Goal: Information Seeking & Learning: Learn about a topic

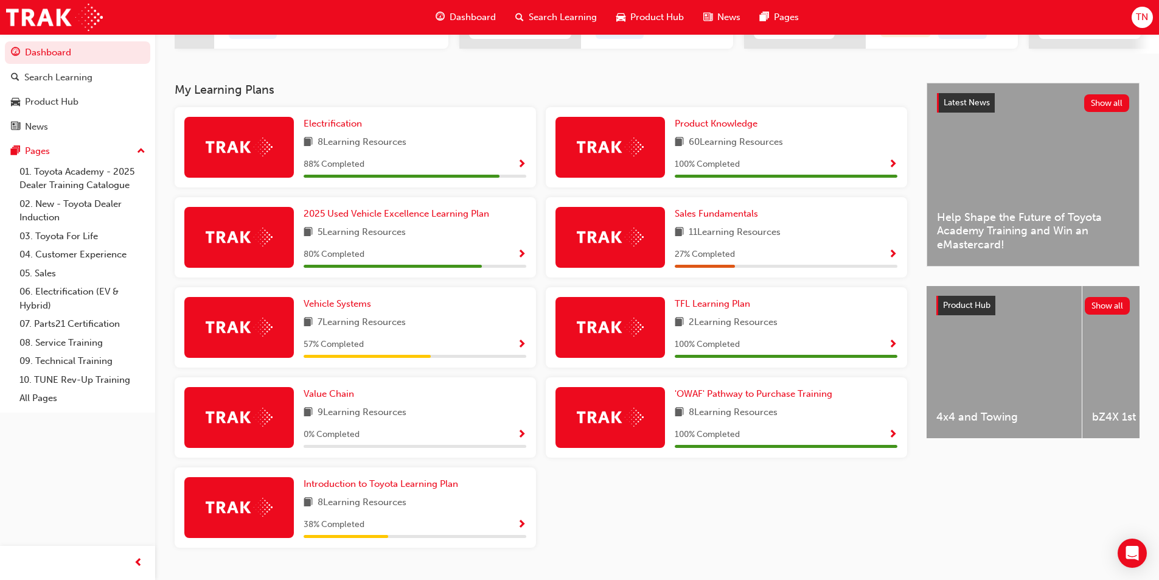
scroll to position [228, 0]
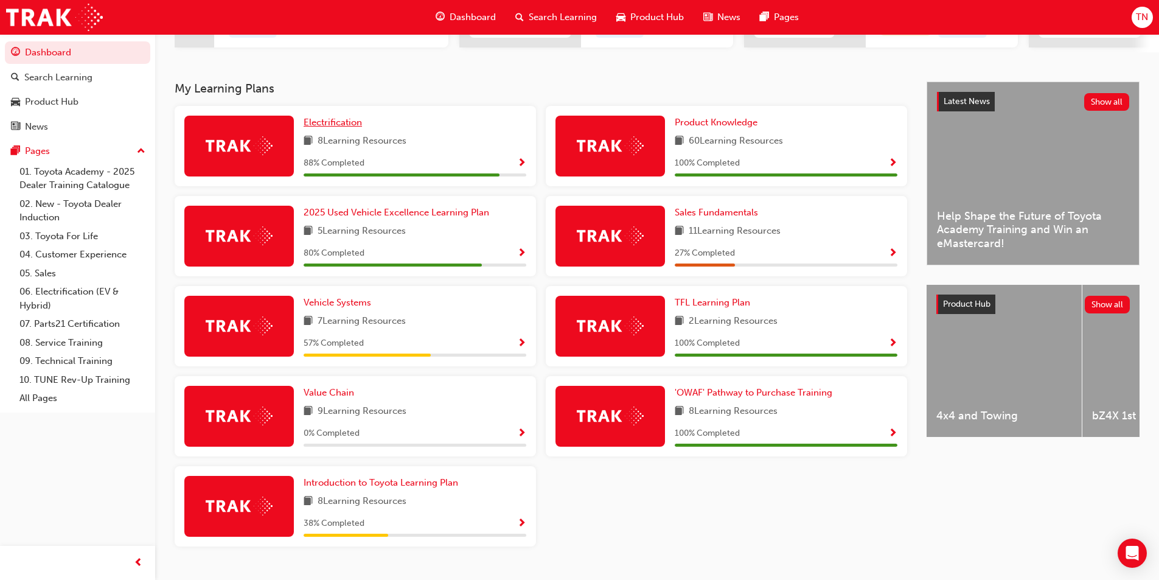
click at [345, 128] on span "Electrification" at bounding box center [333, 122] width 58 height 11
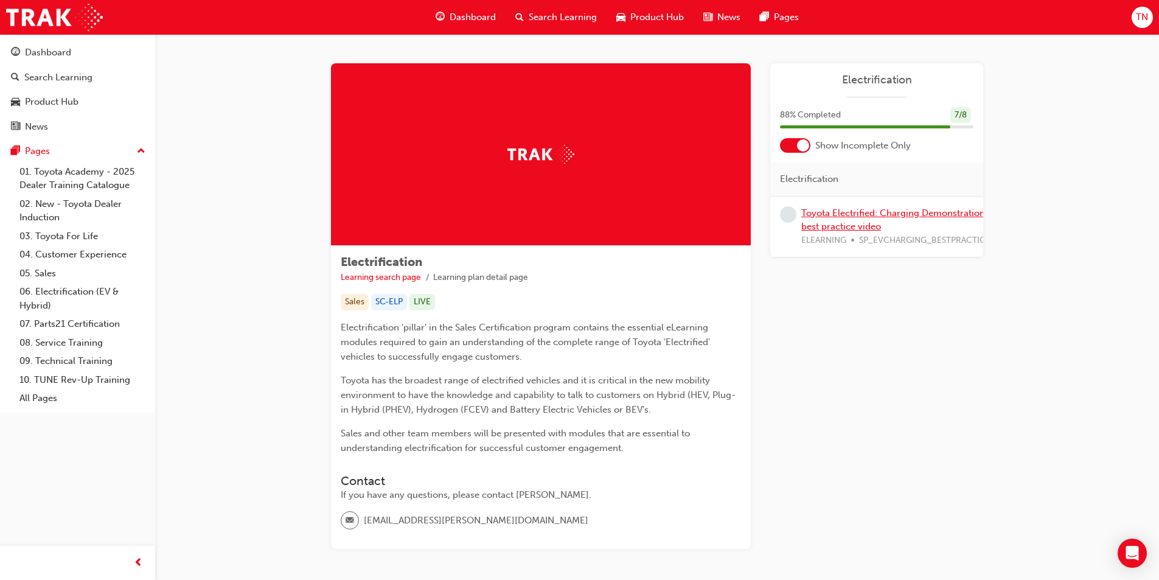
click at [856, 215] on link "Toyota Electrified: Charging Demonstration best practice video" at bounding box center [894, 220] width 184 height 25
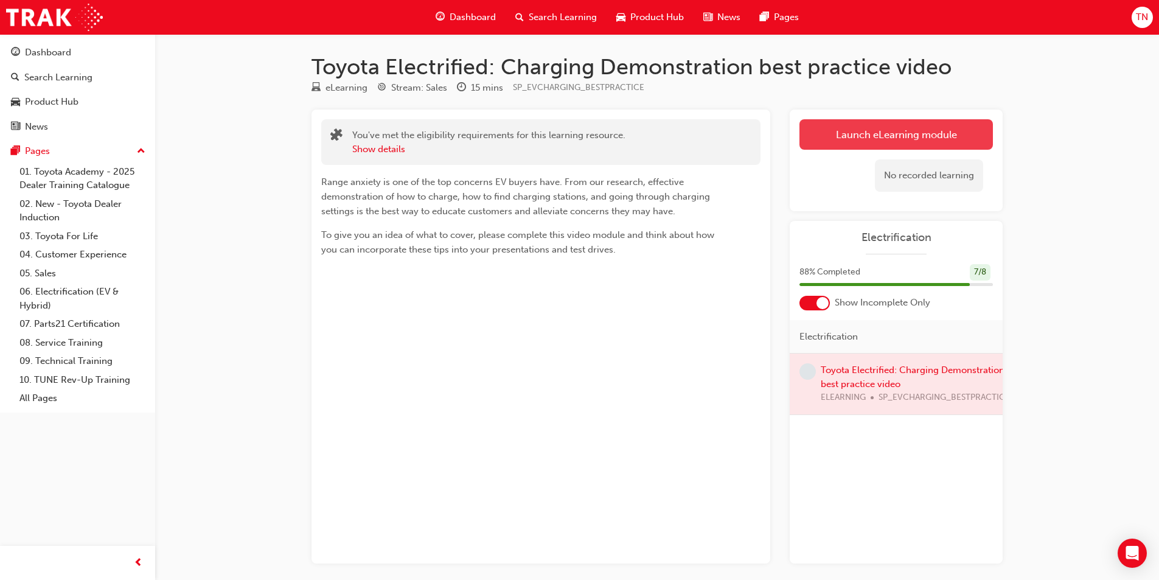
click at [853, 131] on link "Launch eLearning module" at bounding box center [897, 134] width 194 height 30
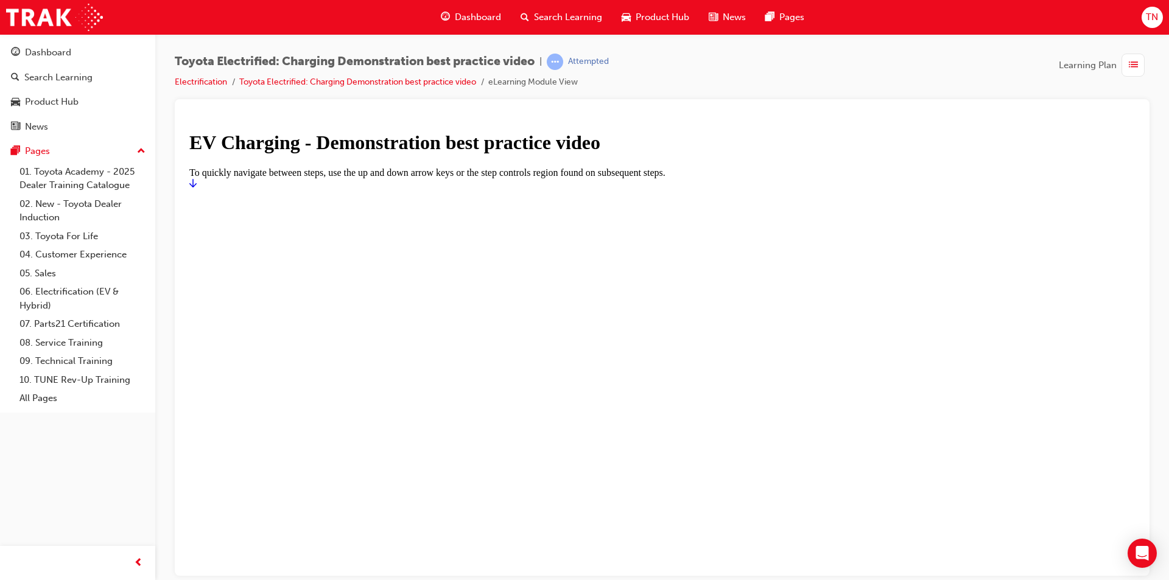
click at [197, 187] on icon "Start" at bounding box center [192, 183] width 7 height 10
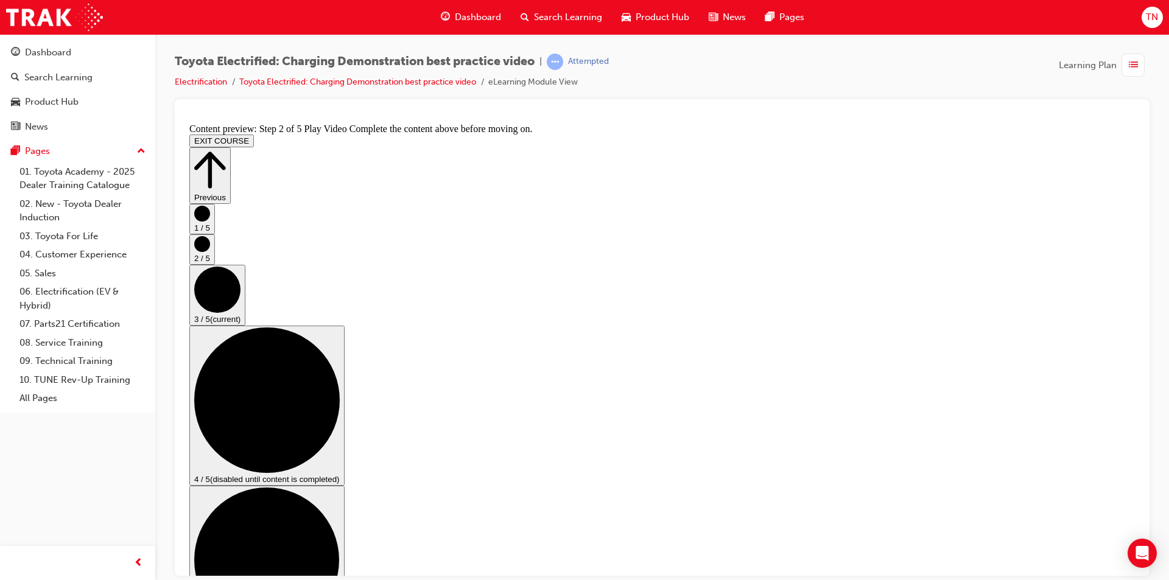
scroll to position [36, 0]
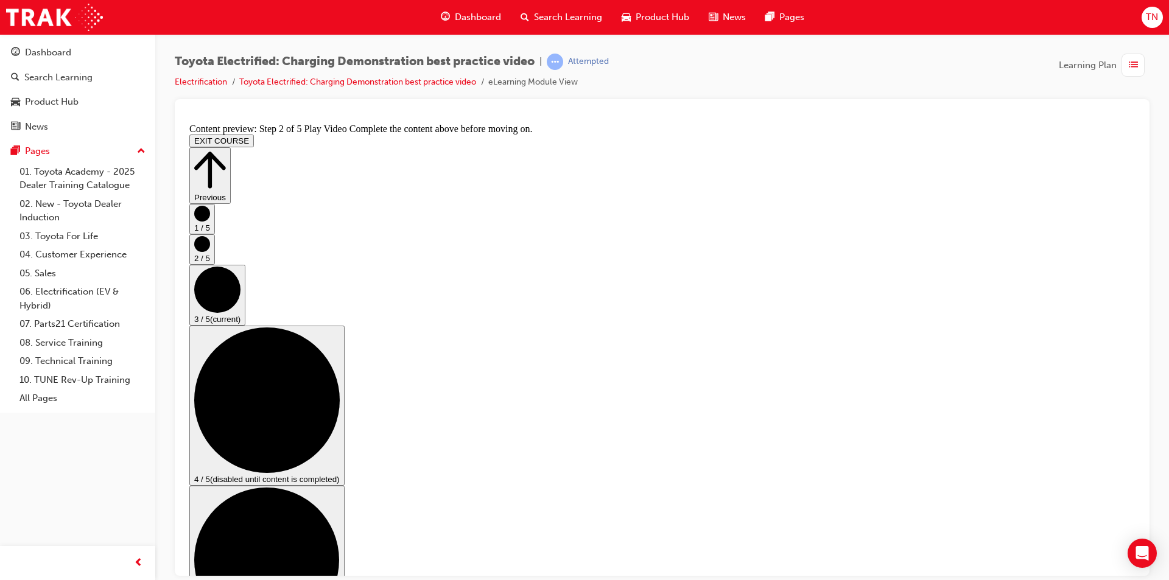
drag, startPoint x: 473, startPoint y: 158, endPoint x: 506, endPoint y: 212, distance: 63.9
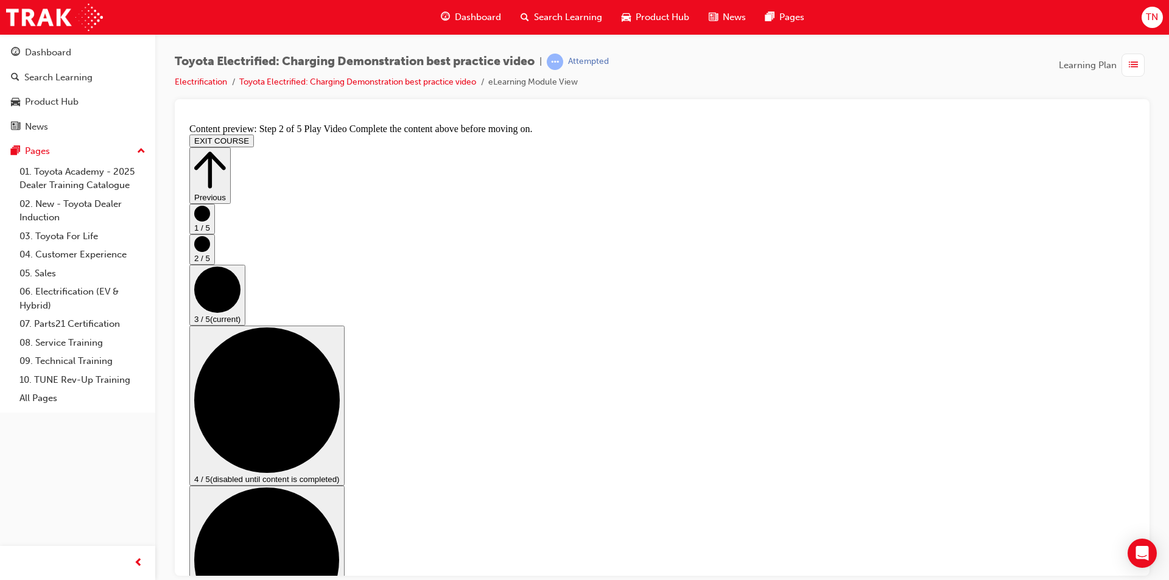
checkbox input "true"
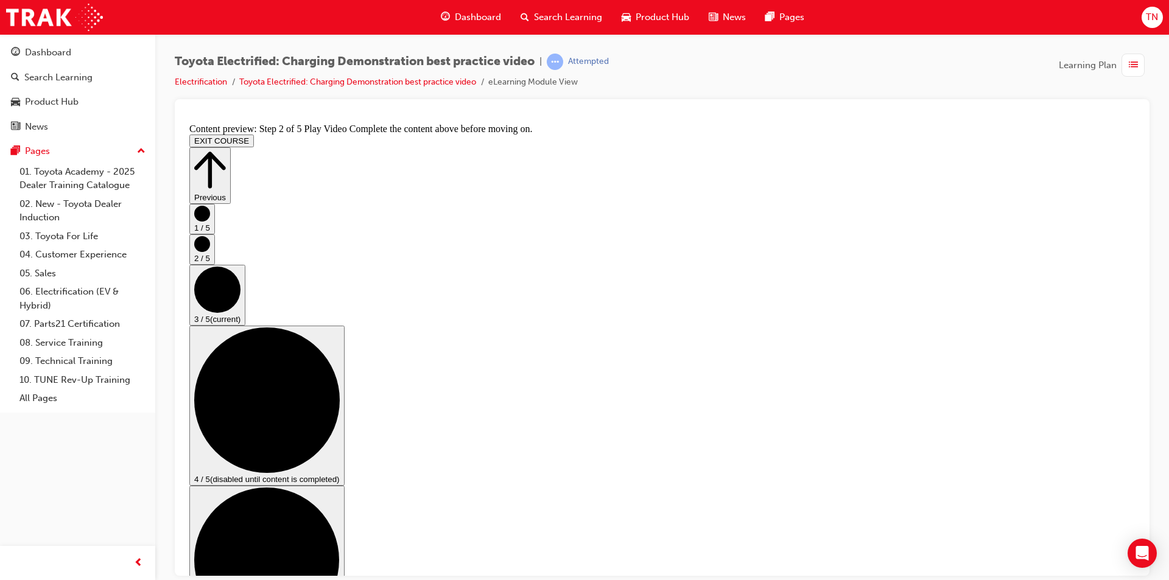
checkbox input "false"
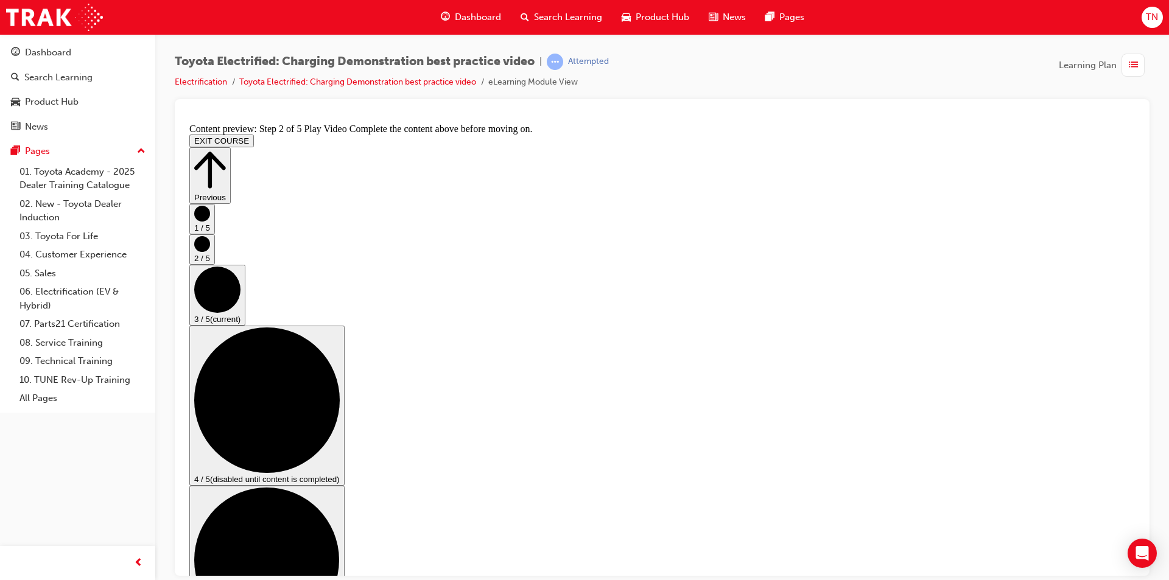
checkbox input "false"
checkbox input "true"
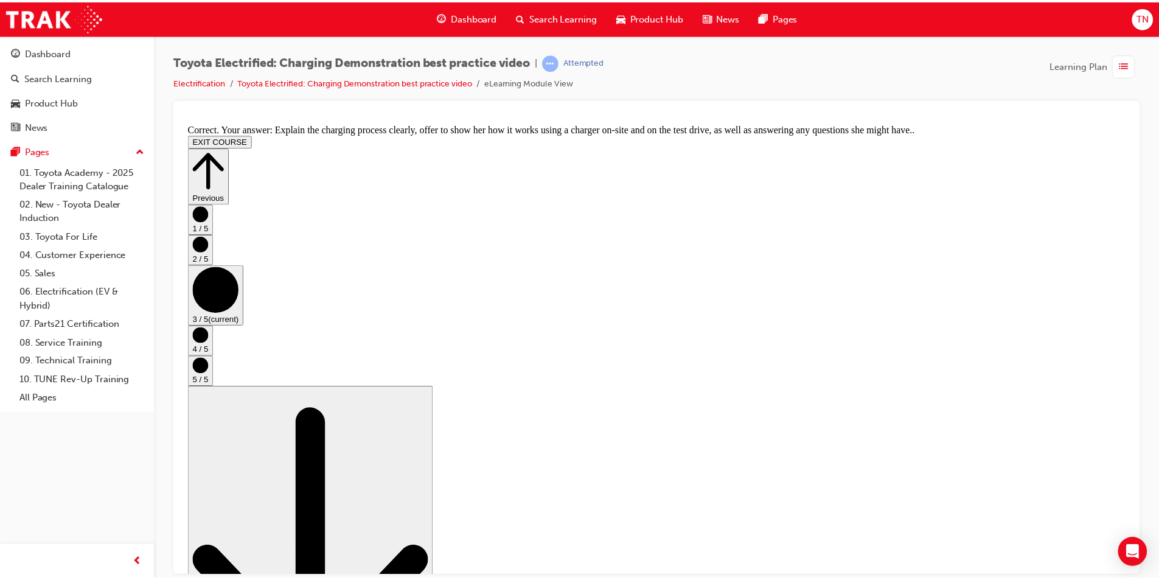
scroll to position [0, 0]
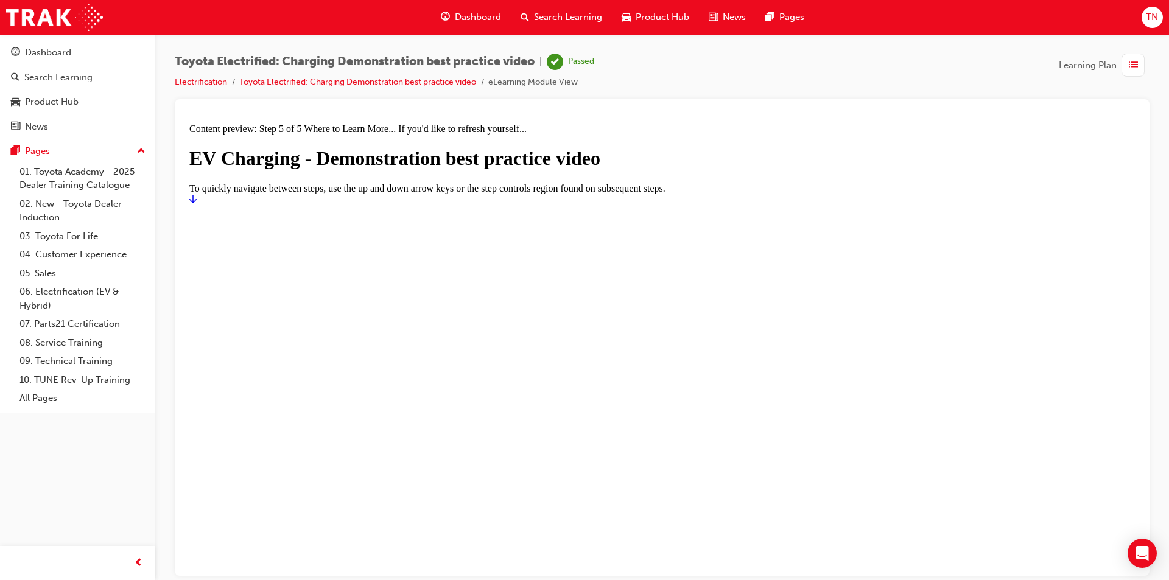
click at [481, 21] on span "Dashboard" at bounding box center [478, 17] width 46 height 14
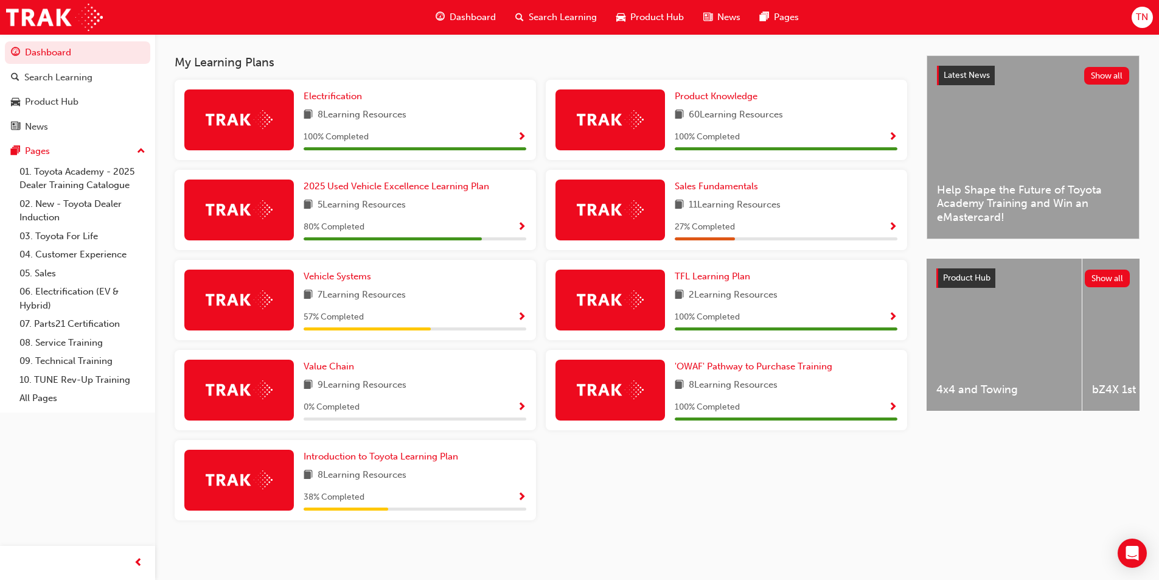
scroll to position [259, 0]
click at [710, 189] on span "Sales Fundamentals" at bounding box center [716, 186] width 83 height 11
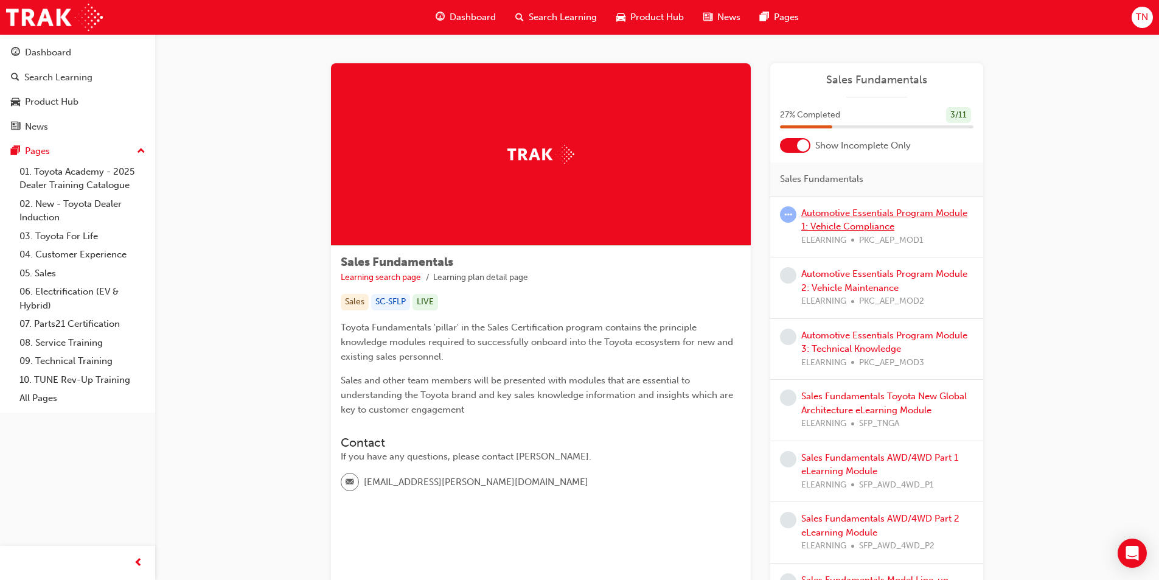
click at [827, 226] on link "Automotive Essentials Program Module 1: Vehicle Compliance" at bounding box center [885, 220] width 166 height 25
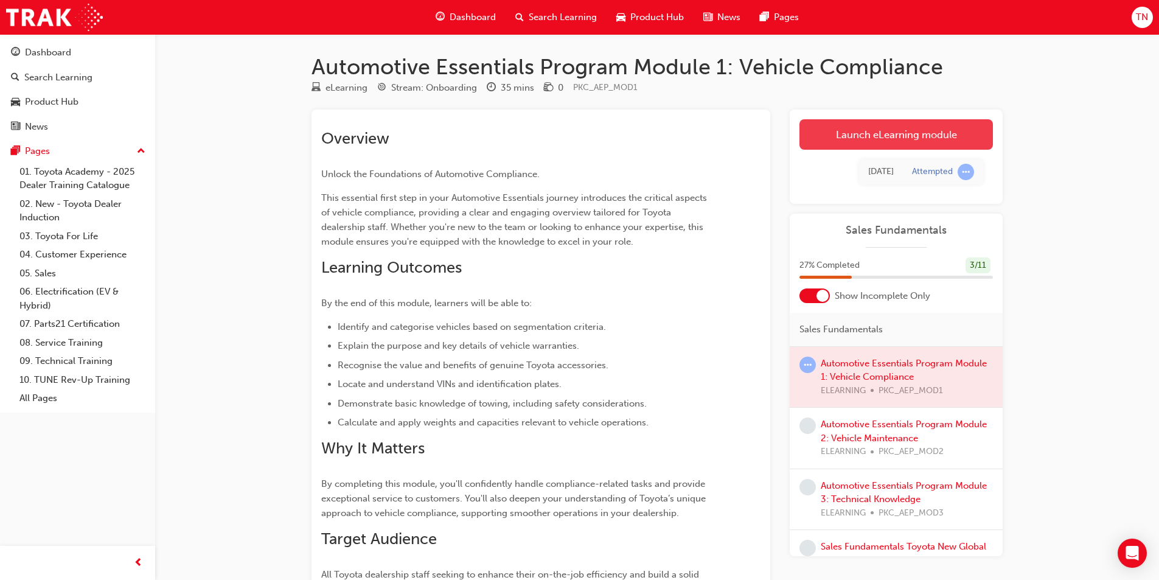
click at [864, 128] on link "Launch eLearning module" at bounding box center [897, 134] width 194 height 30
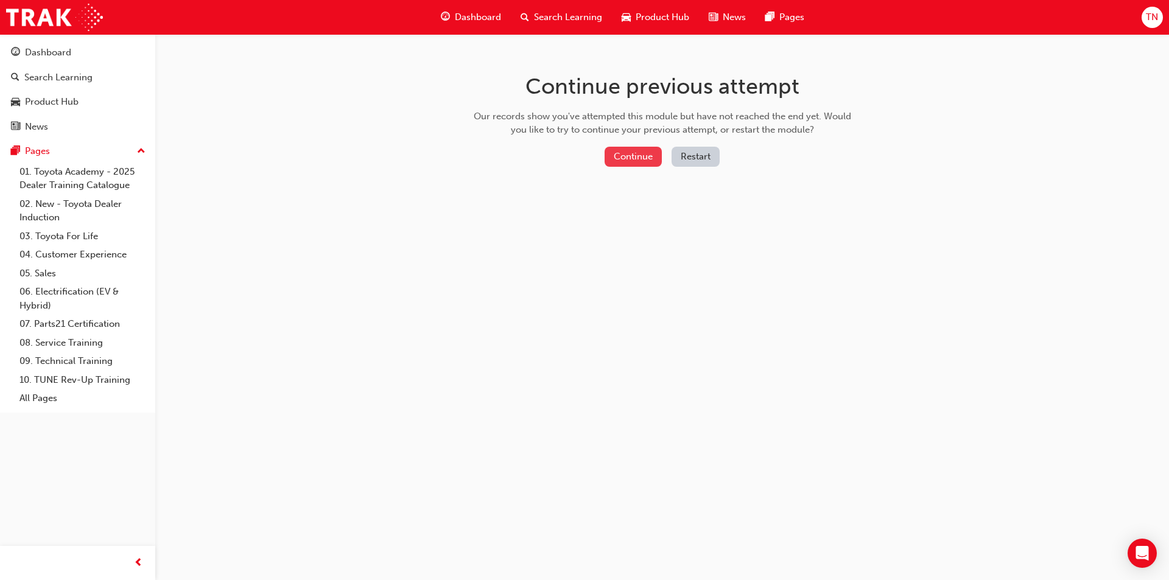
click at [628, 161] on button "Continue" at bounding box center [632, 157] width 57 height 20
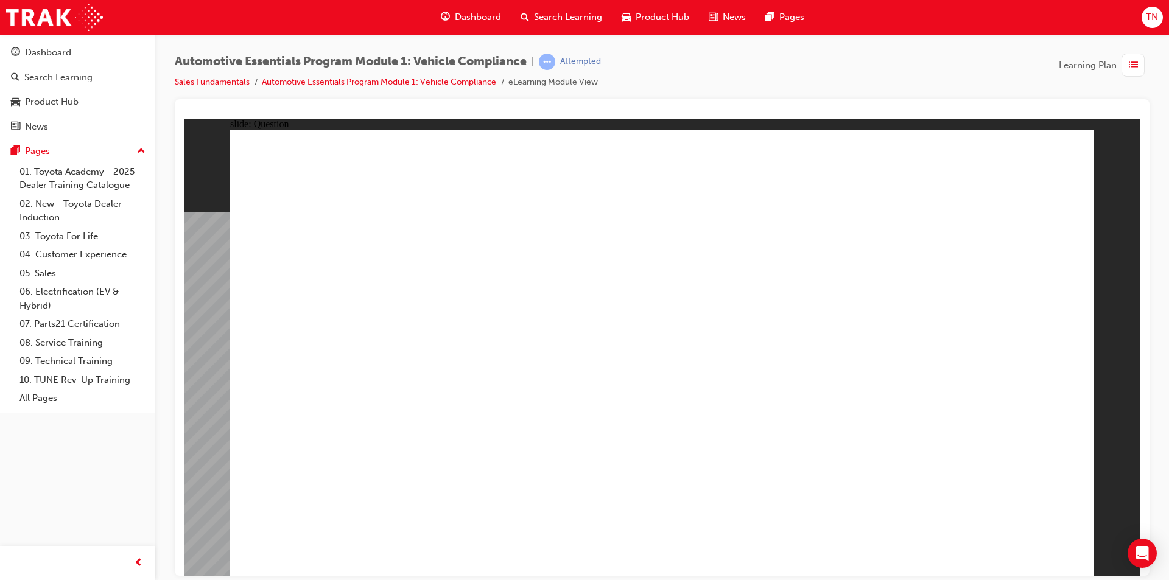
radio input "true"
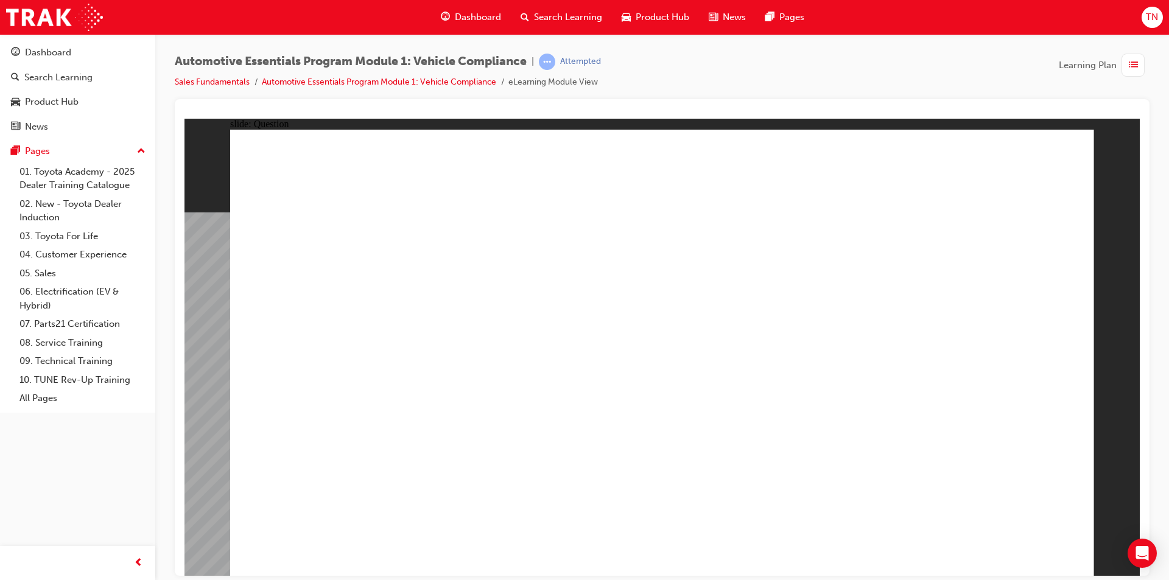
radio input "true"
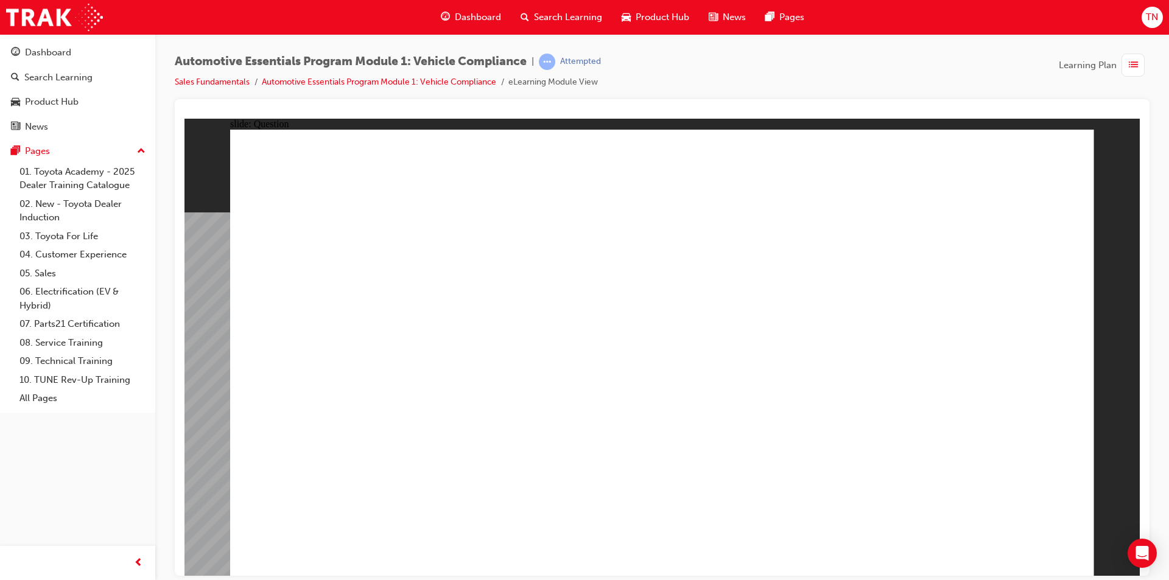
radio input "true"
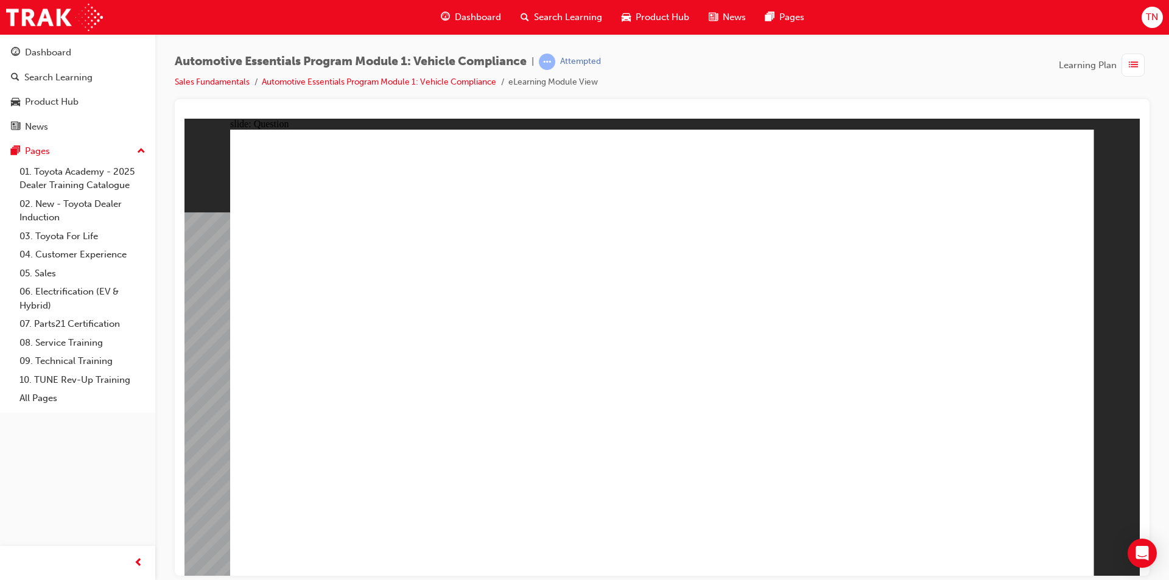
radio input "true"
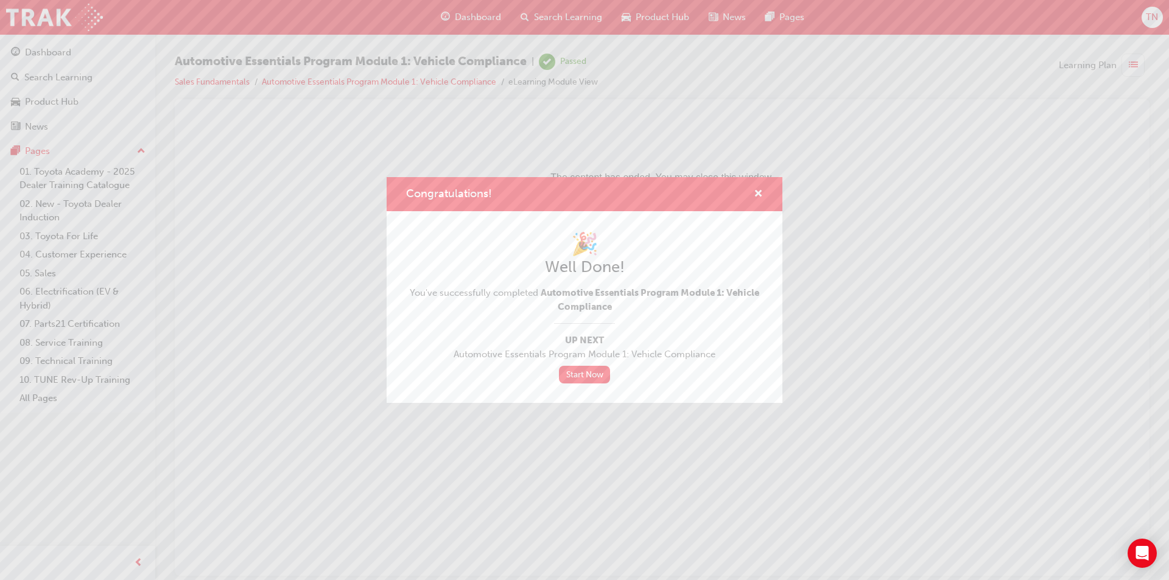
click at [764, 195] on div "Congratulations!" at bounding box center [584, 194] width 396 height 35
click at [757, 195] on span "cross-icon" at bounding box center [757, 194] width 9 height 11
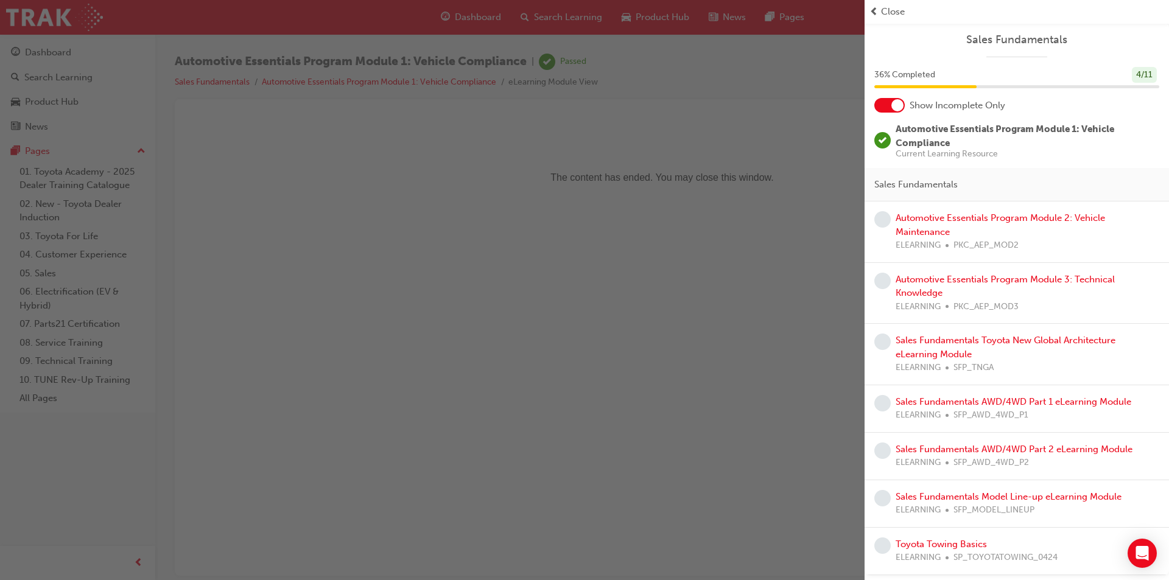
click at [901, 10] on span "Close" at bounding box center [893, 12] width 24 height 14
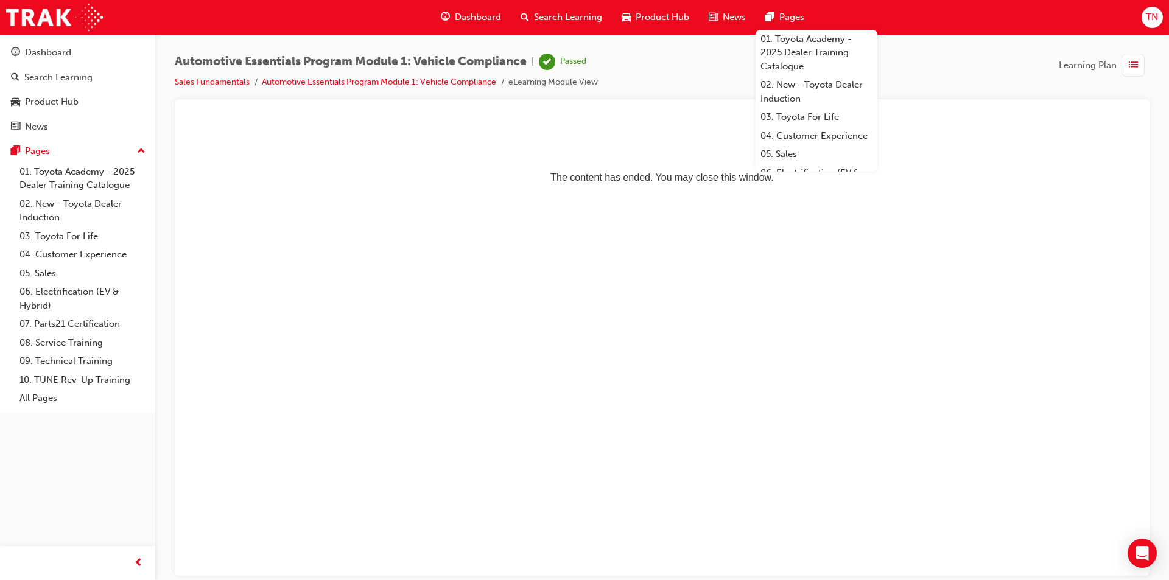
click at [469, 18] on span "Dashboard" at bounding box center [478, 17] width 46 height 14
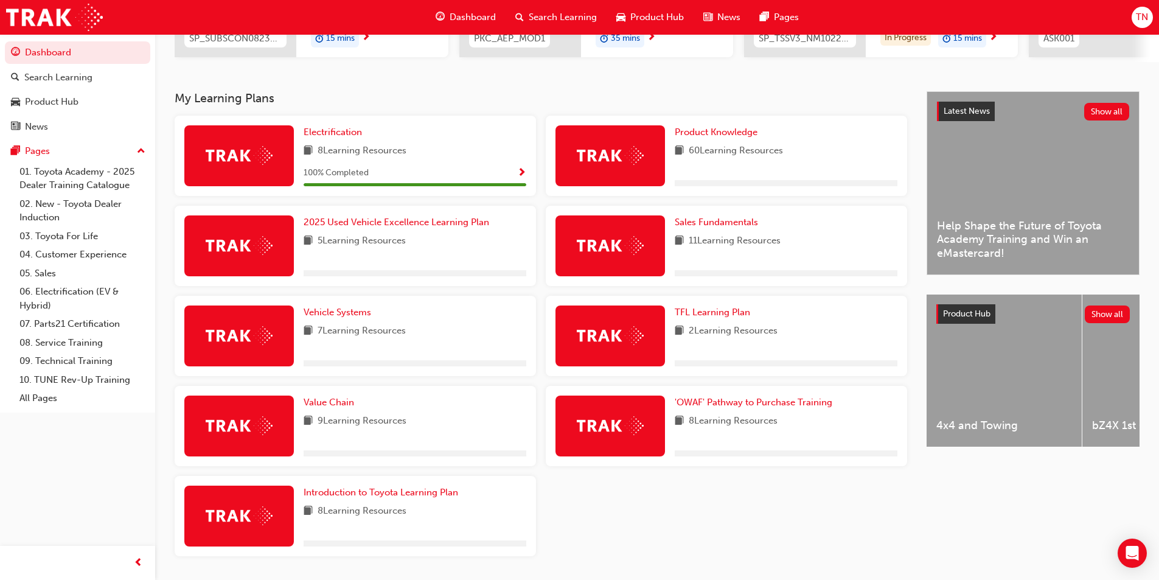
scroll to position [231, 0]
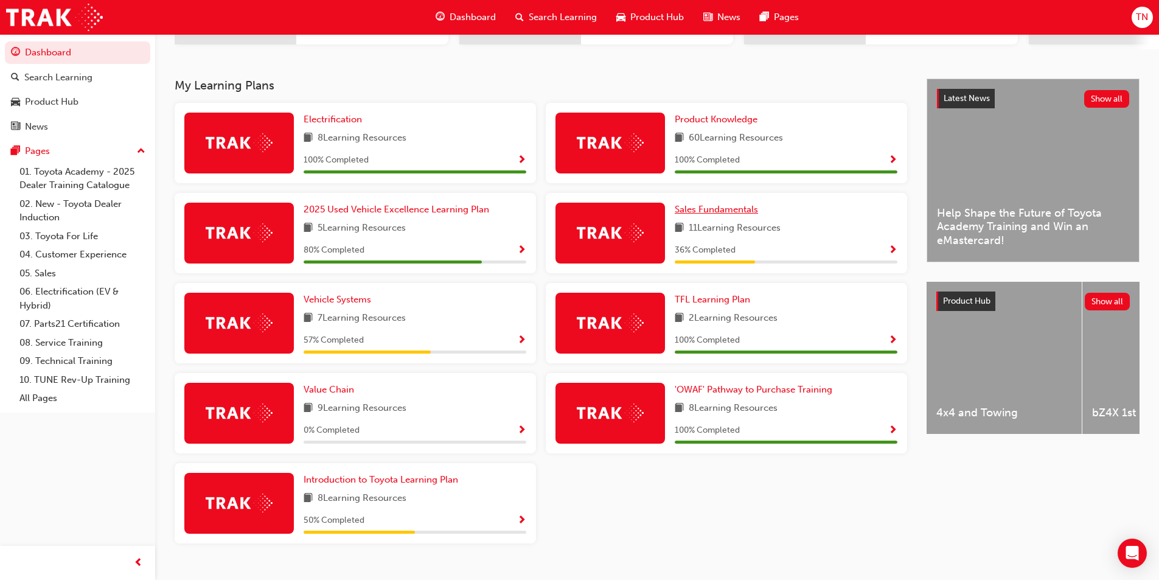
click at [729, 214] on span "Sales Fundamentals" at bounding box center [716, 209] width 83 height 11
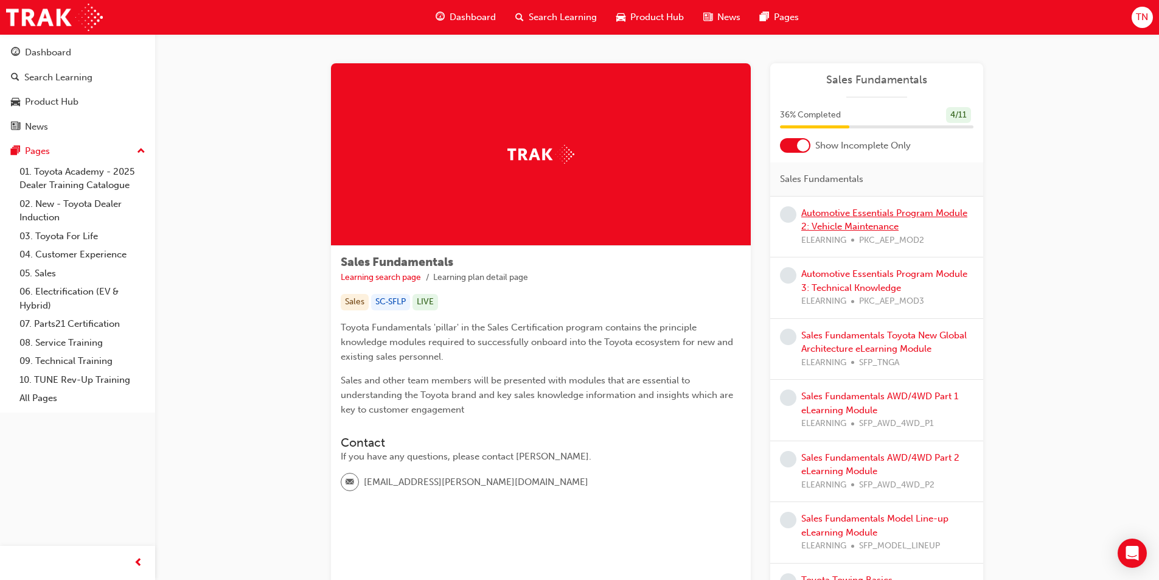
click at [867, 229] on link "Automotive Essentials Program Module 2: Vehicle Maintenance" at bounding box center [885, 220] width 166 height 25
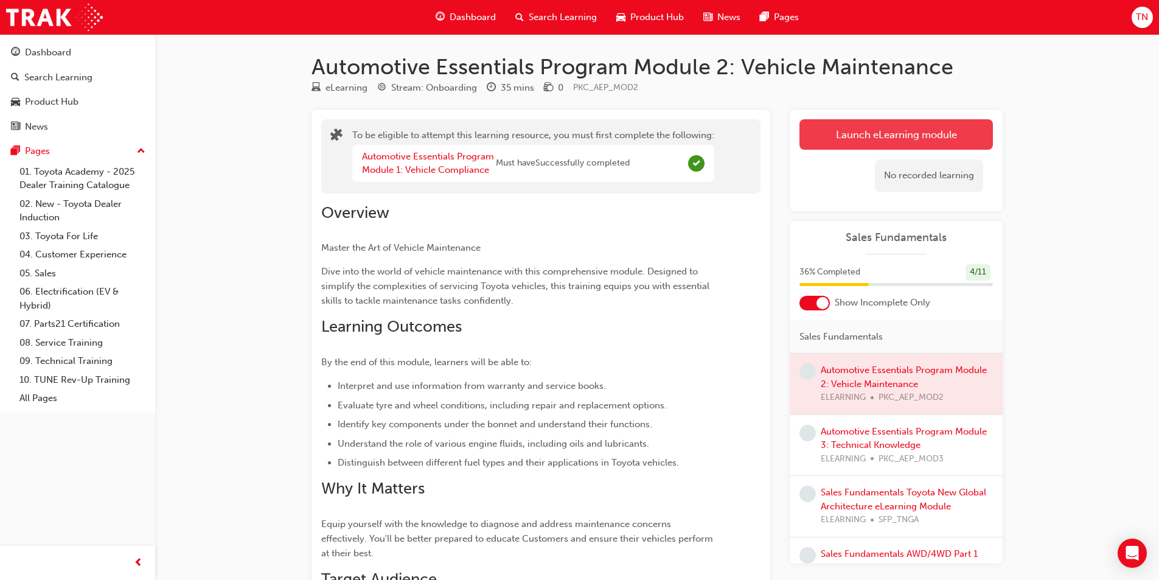
click at [833, 134] on button "Launch eLearning module" at bounding box center [897, 134] width 194 height 30
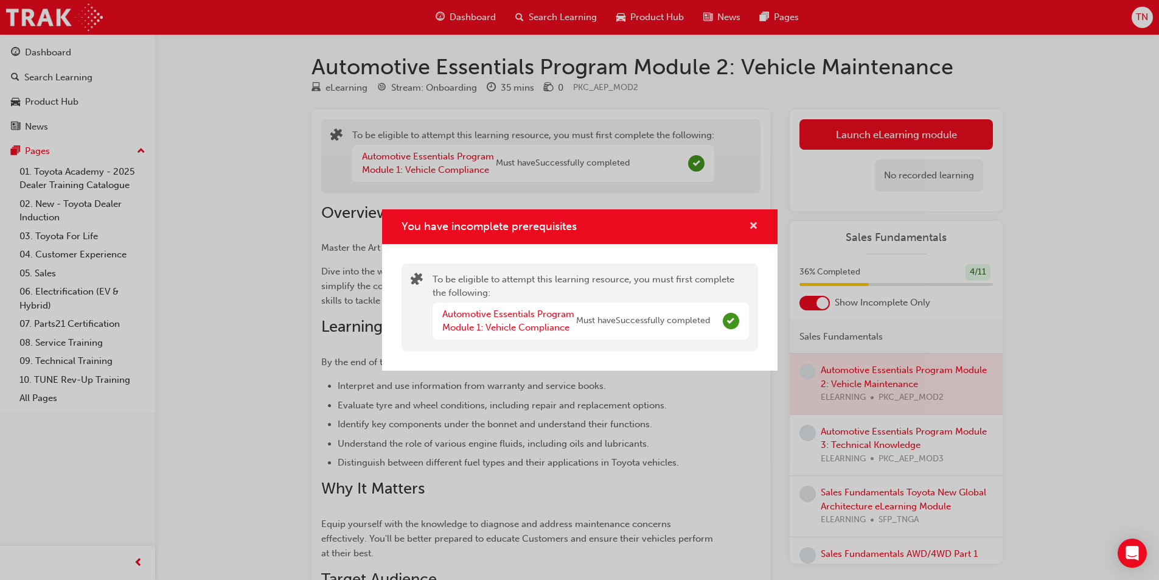
click at [755, 222] on span "cross-icon" at bounding box center [753, 227] width 9 height 11
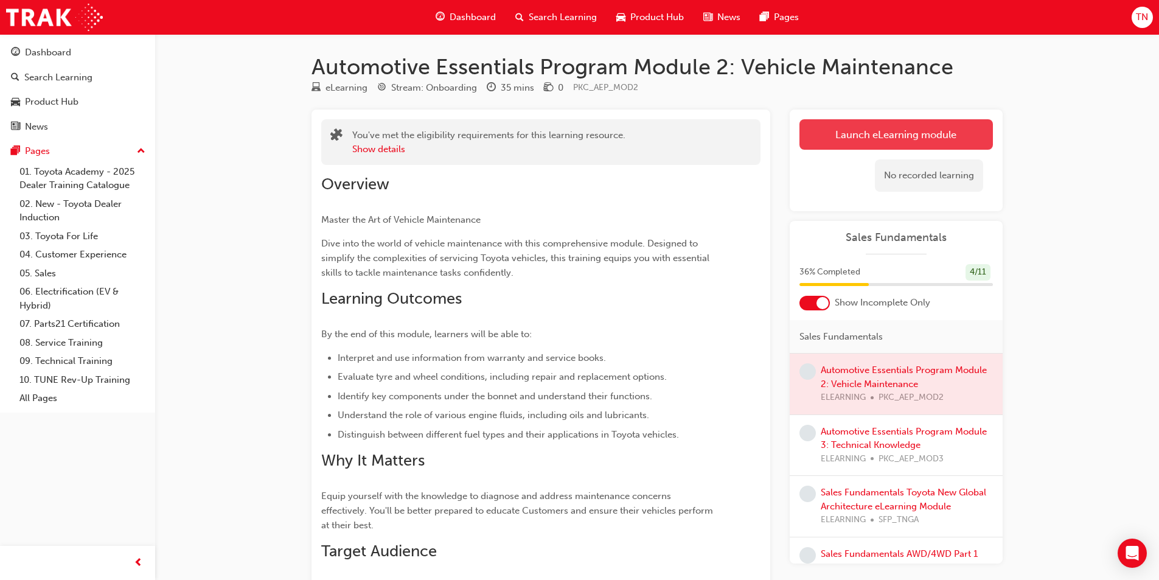
click at [852, 131] on link "Launch eLearning module" at bounding box center [897, 134] width 194 height 30
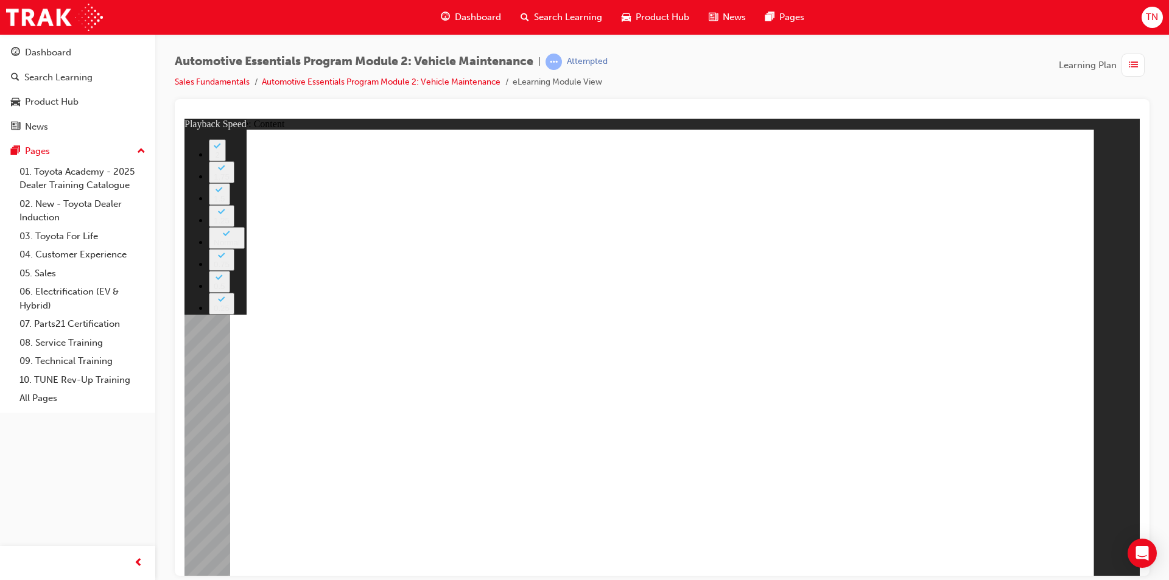
type input "33"
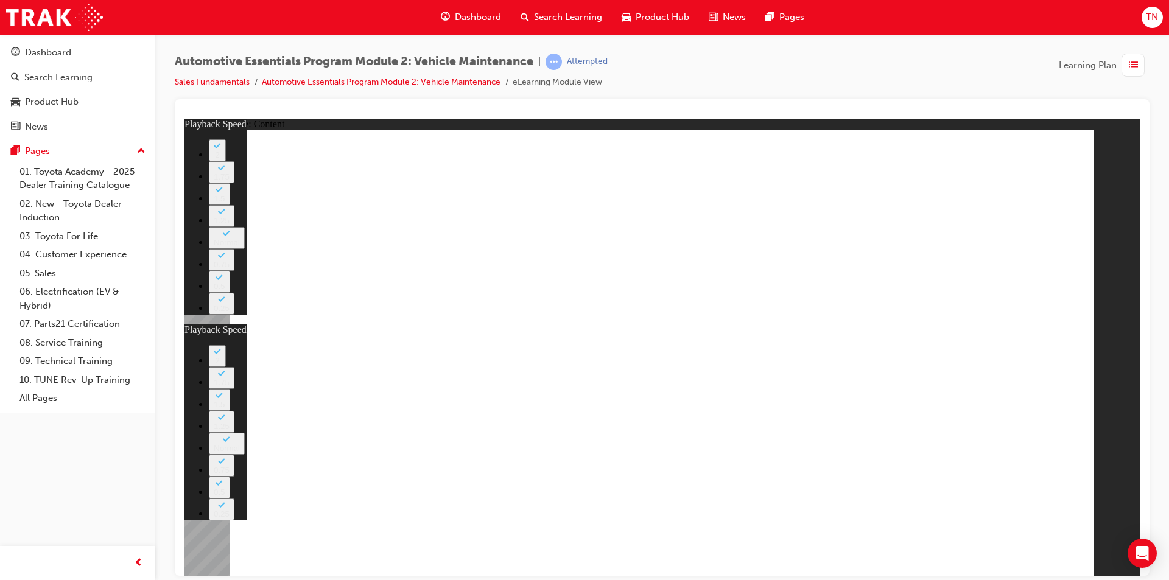
type input "35"
type input "33"
type input "35"
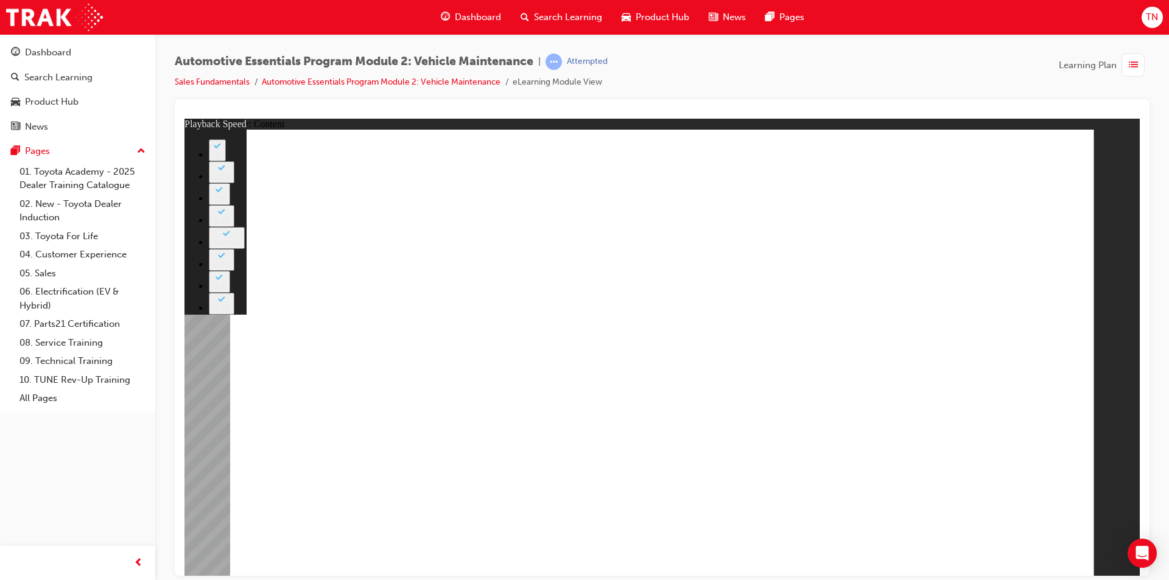
type input "8"
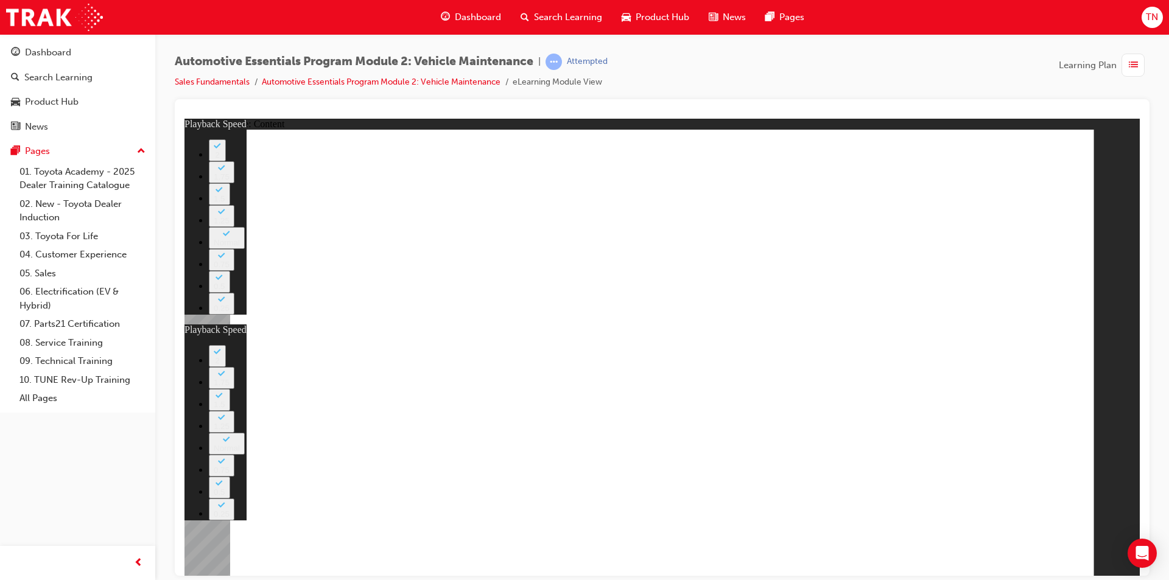
type input "27"
type input "8"
type input "27"
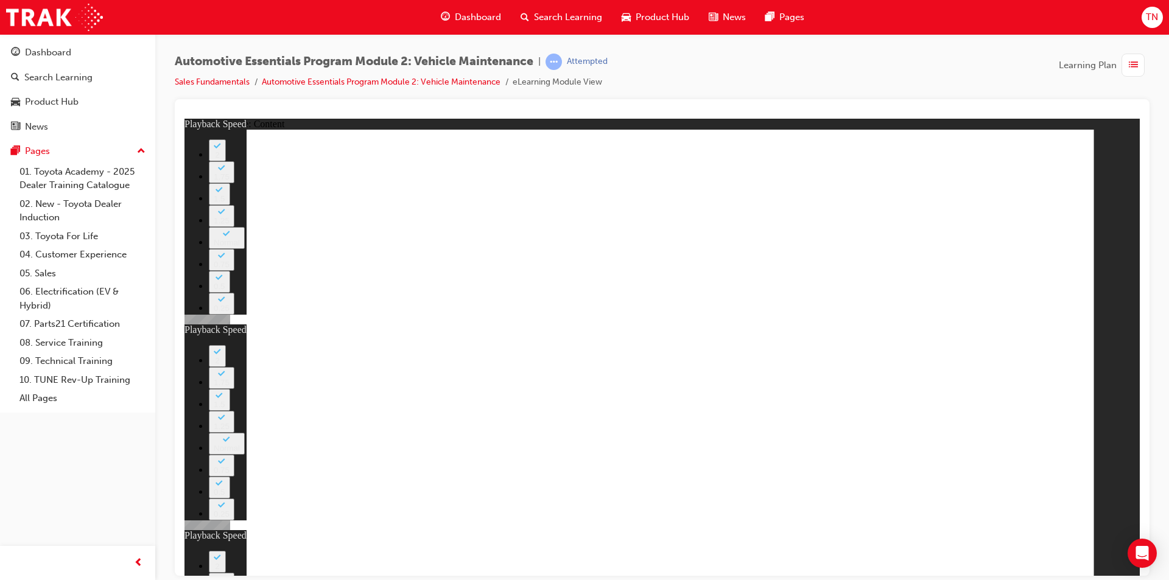
type input "12"
type input "8"
type input "27"
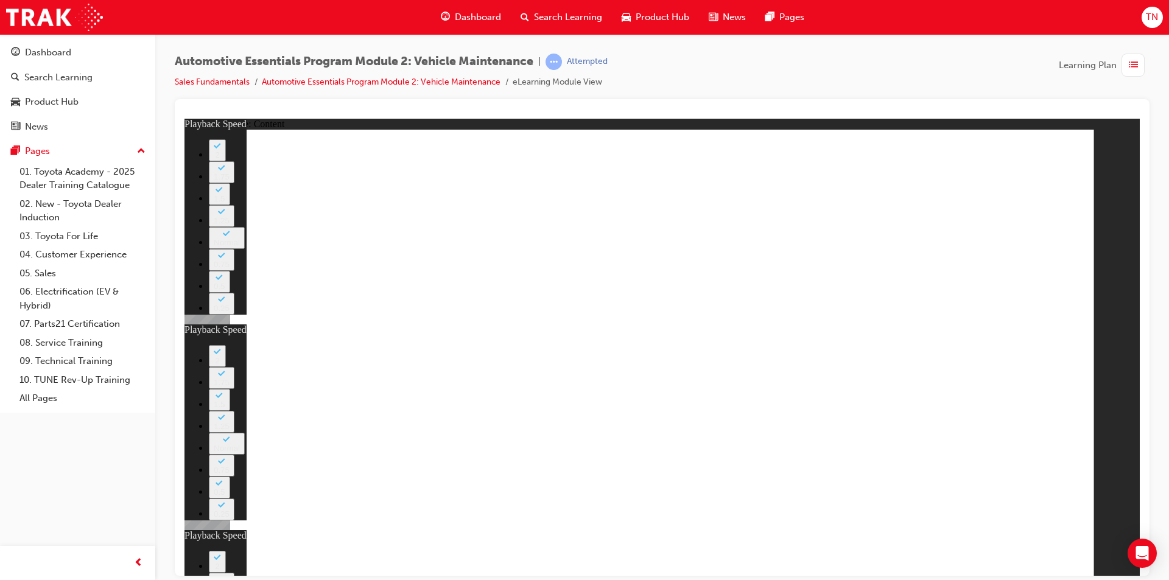
type input "12"
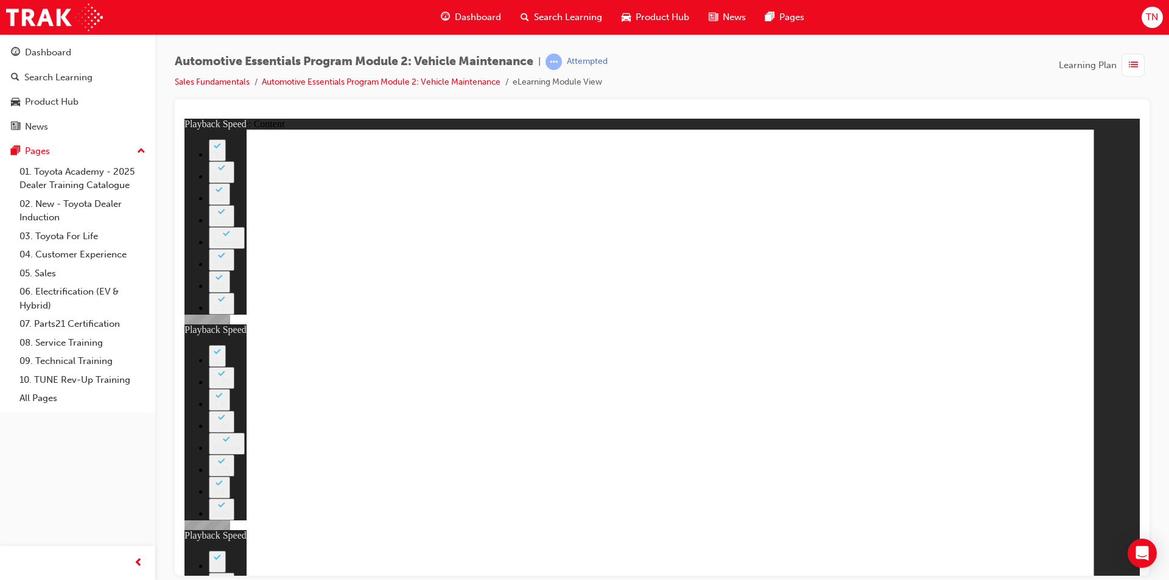
type input "24"
type input "8"
type input "27"
type input "12"
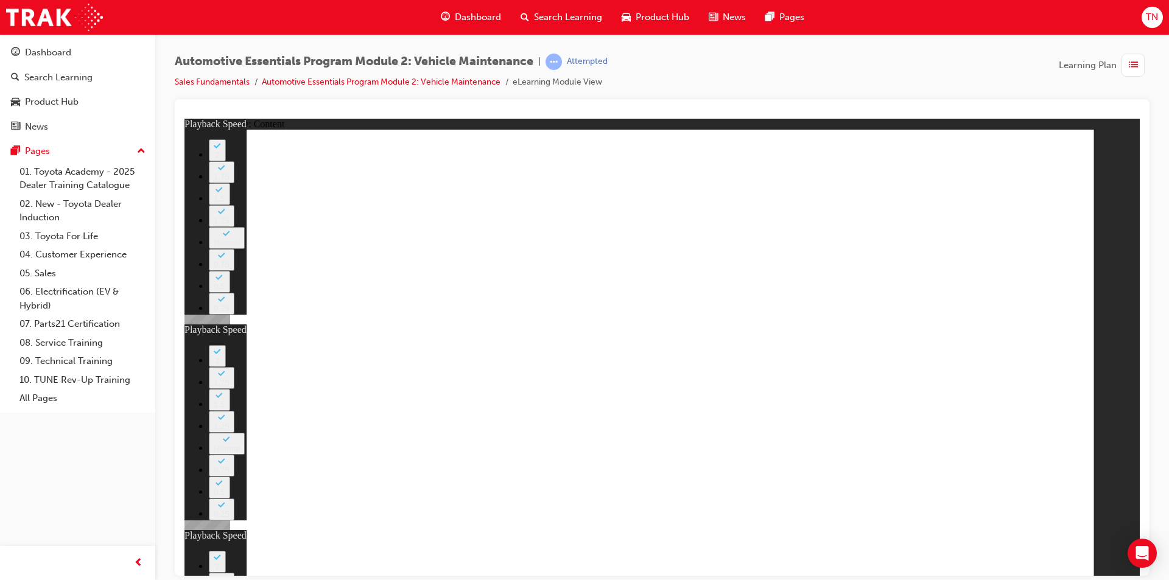
type input "12"
type input "8"
type input "27"
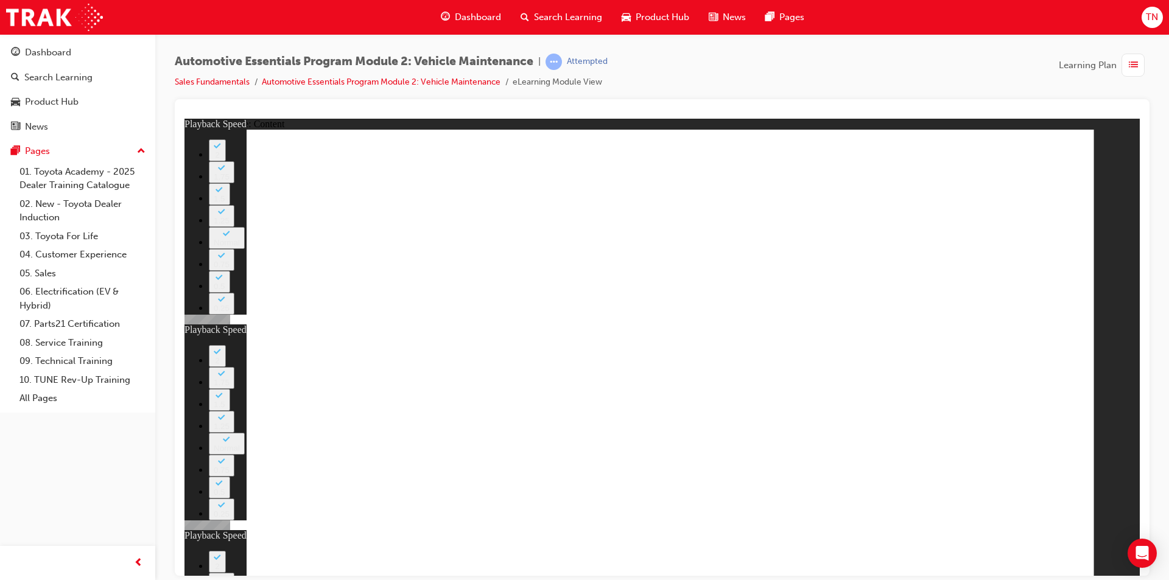
type input "12"
type input "24"
type input "12"
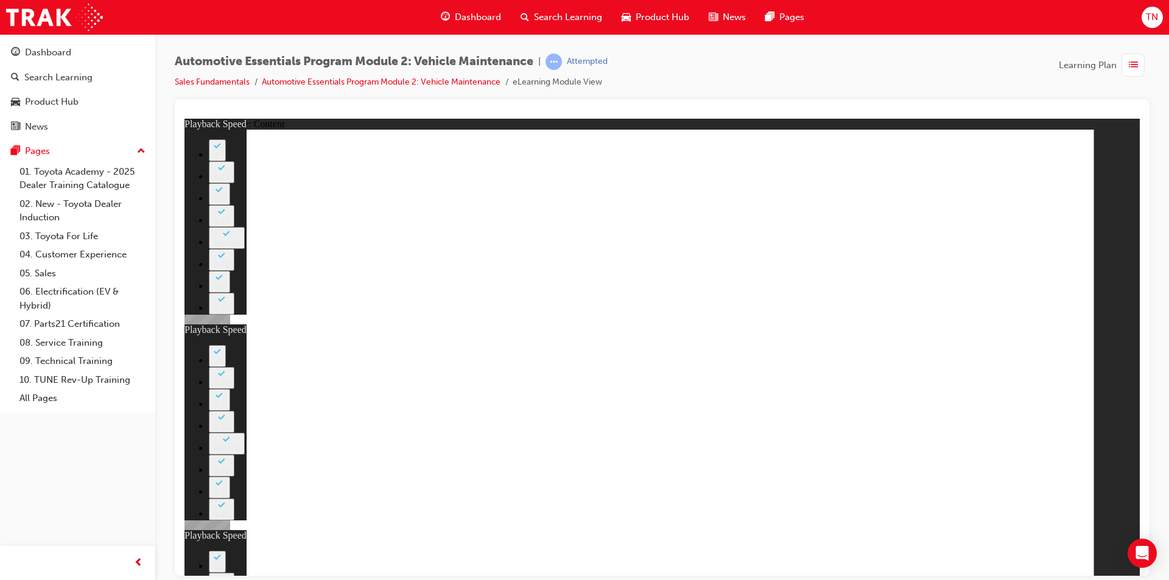
type input "8"
type input "27"
type input "12"
type input "24"
type input "12"
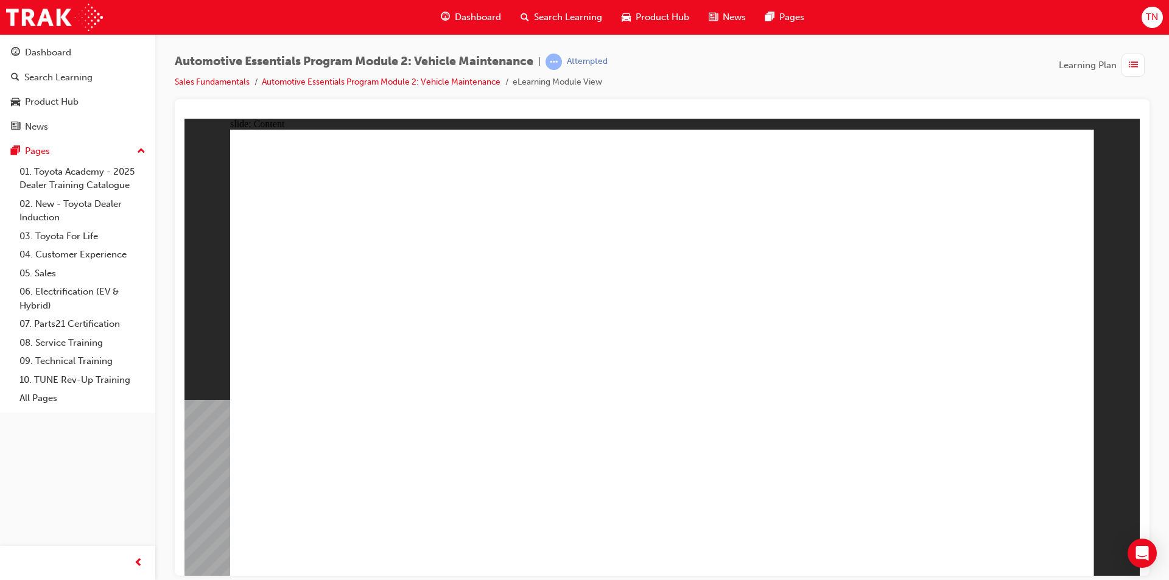
radio input "true"
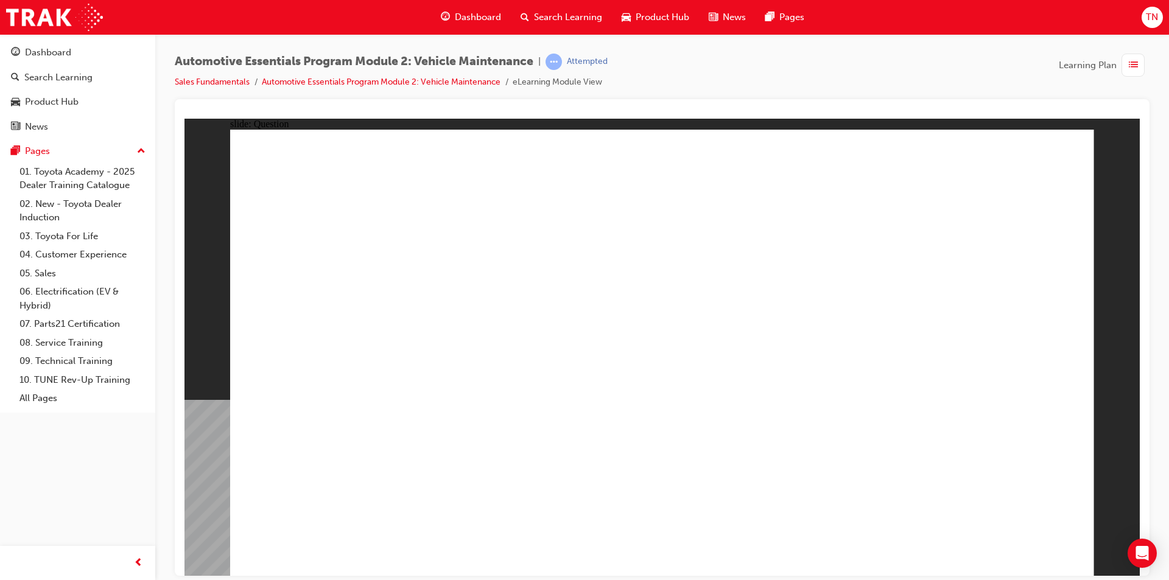
radio input "true"
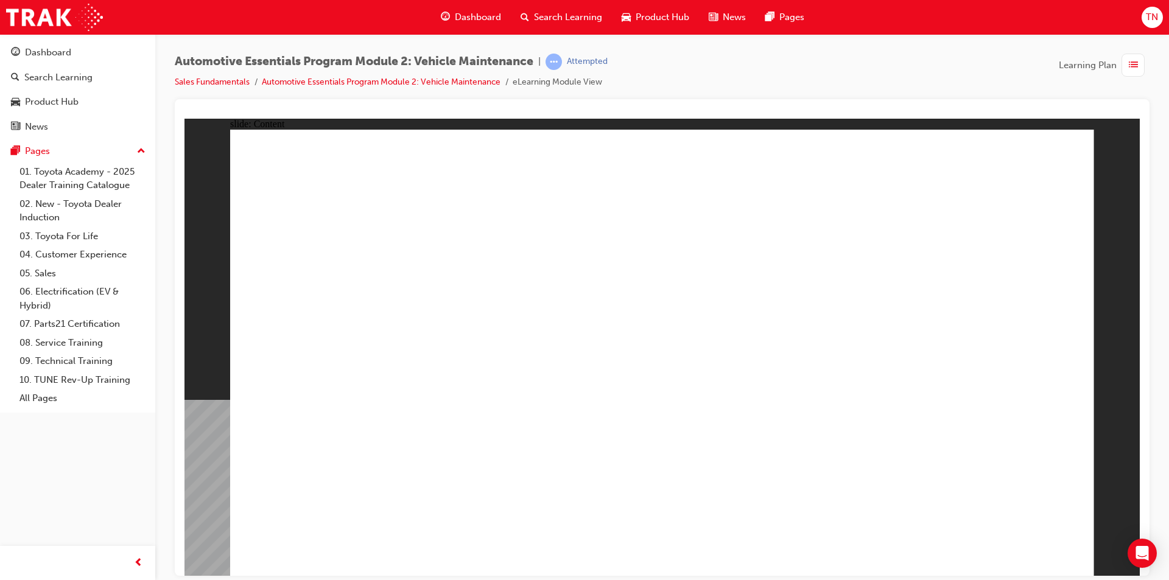
drag, startPoint x: 274, startPoint y: 276, endPoint x: 412, endPoint y: 302, distance: 140.7
drag, startPoint x: 409, startPoint y: 301, endPoint x: 330, endPoint y: 291, distance: 79.8
drag, startPoint x: 278, startPoint y: 279, endPoint x: 295, endPoint y: 292, distance: 21.3
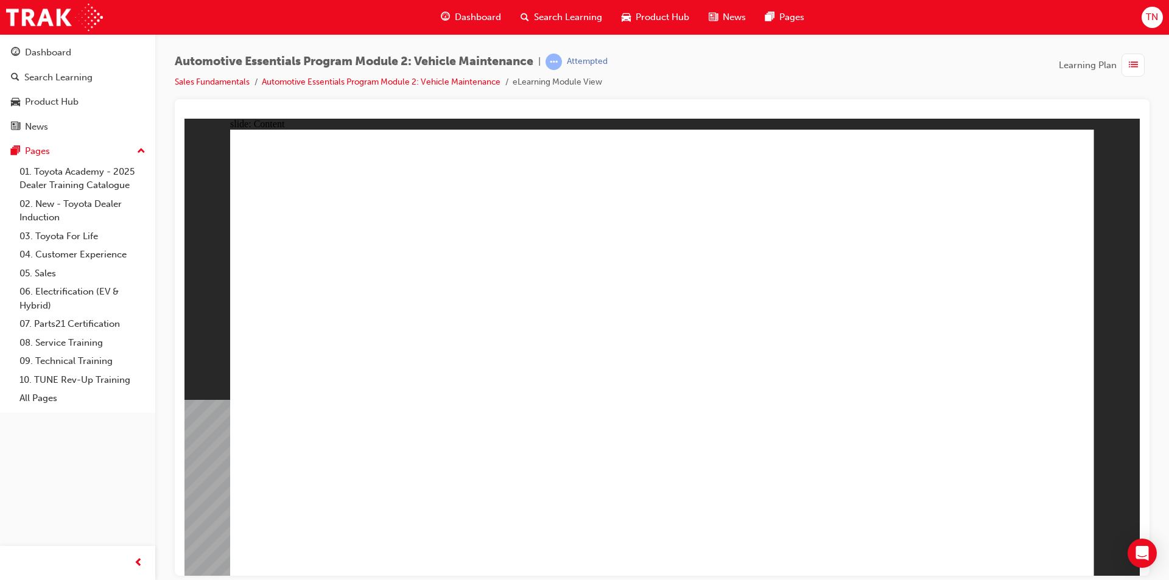
radio input "true"
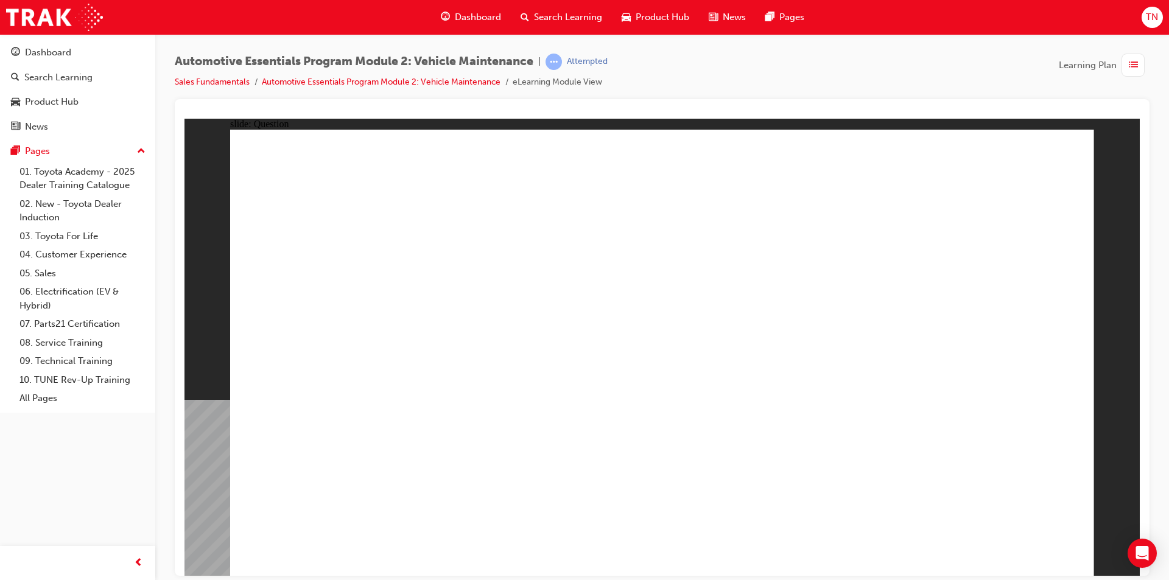
radio input "true"
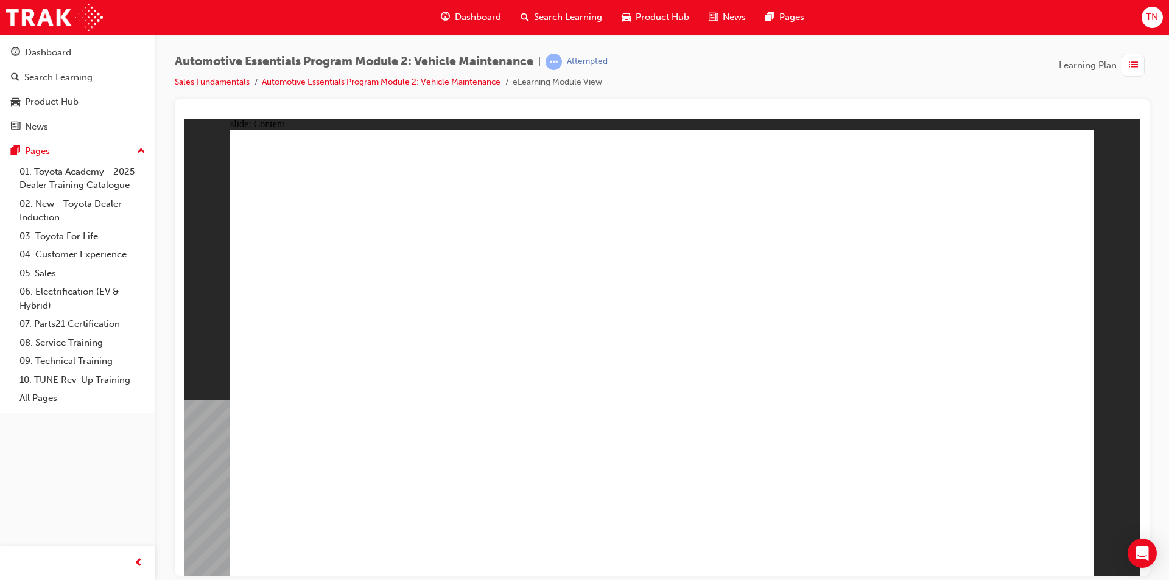
radio input "true"
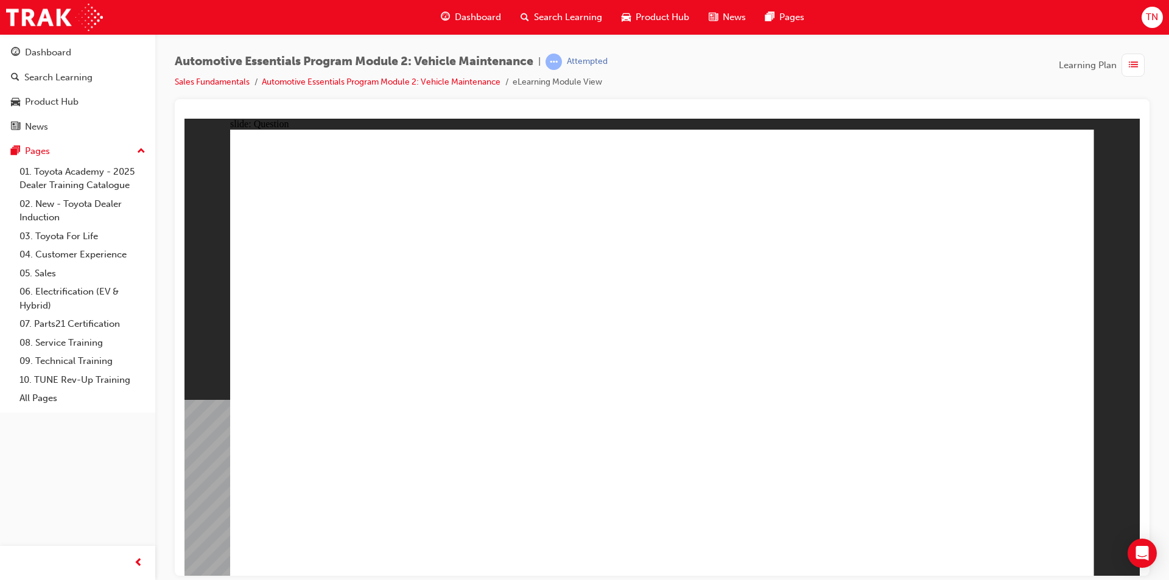
radio input "true"
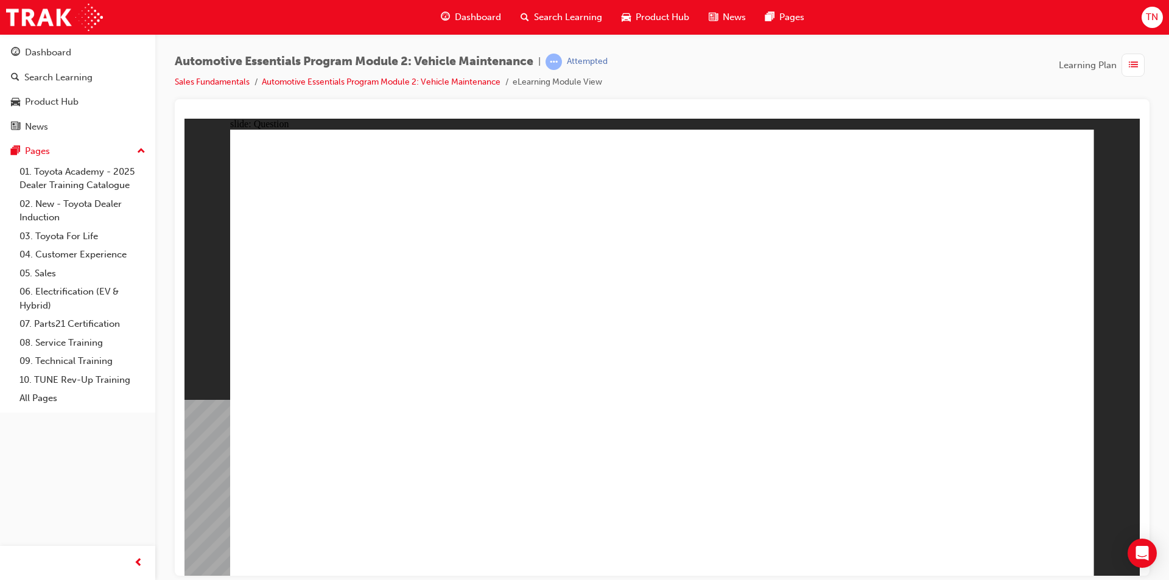
radio input "true"
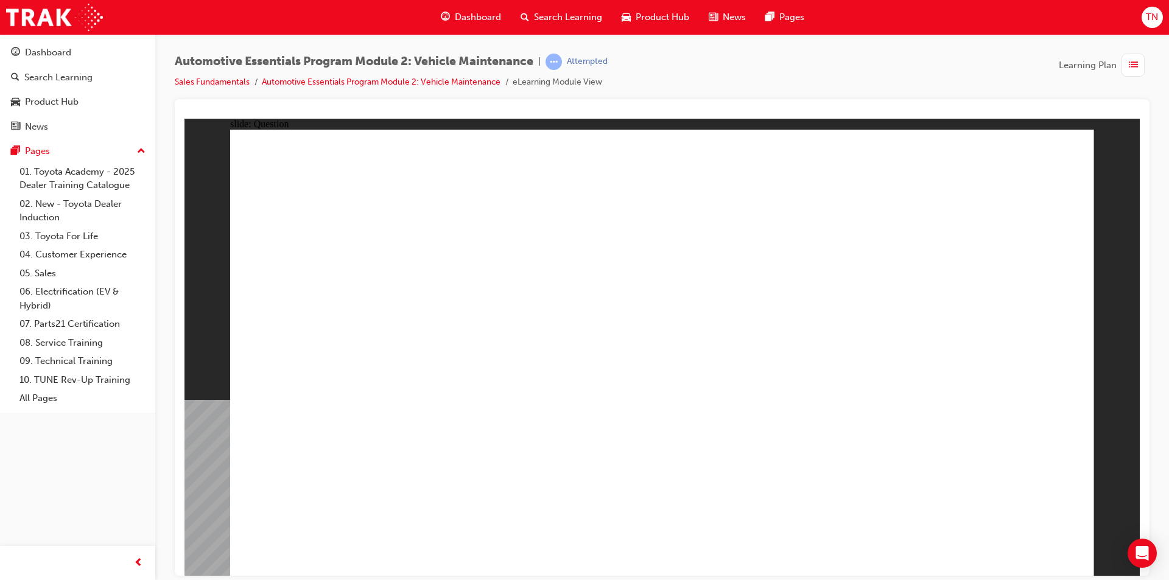
radio input "true"
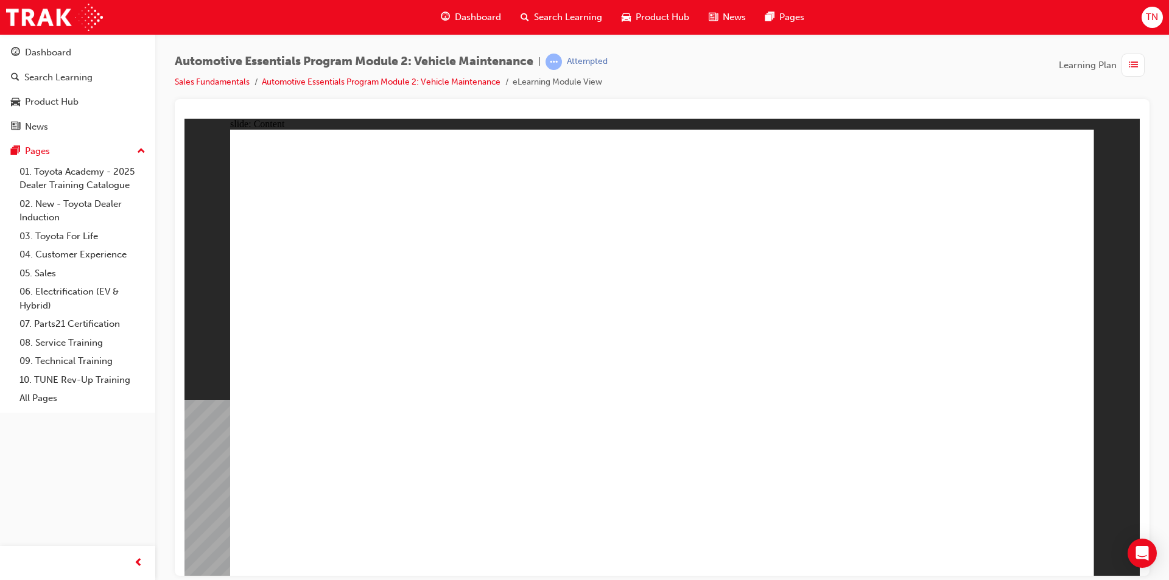
click at [1091, 88] on div "Automotive Essentials Program Module 2: Vehicle Maintenance | Attempted Sales F…" at bounding box center [662, 77] width 974 height 46
